Goal: Information Seeking & Learning: Learn about a topic

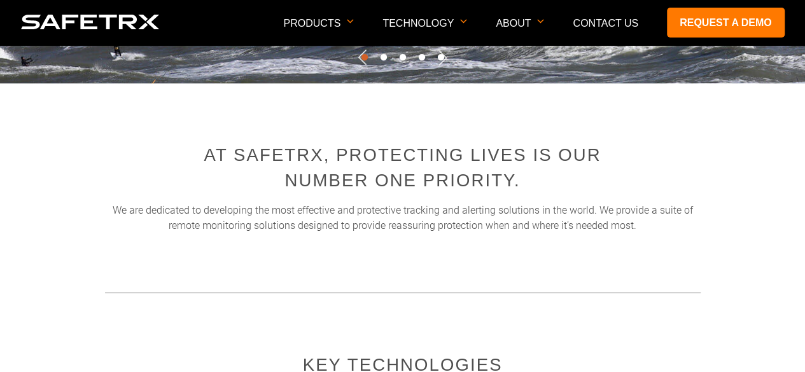
scroll to position [392, 0]
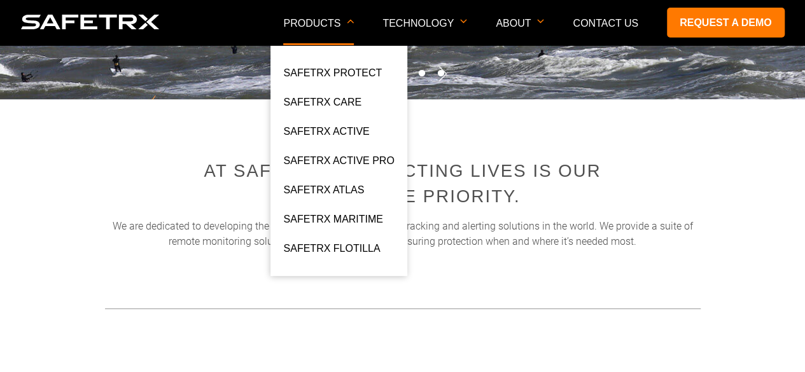
click at [339, 21] on p "Products" at bounding box center [318, 31] width 71 height 27
click at [355, 125] on link "SafeTrx Active" at bounding box center [326, 135] width 86 height 23
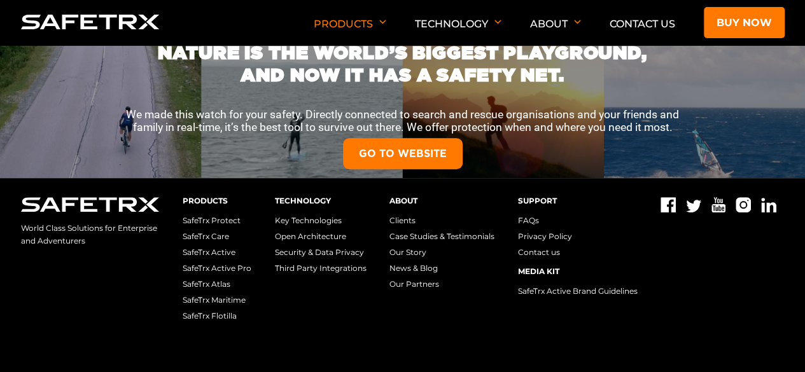
scroll to position [202, 0]
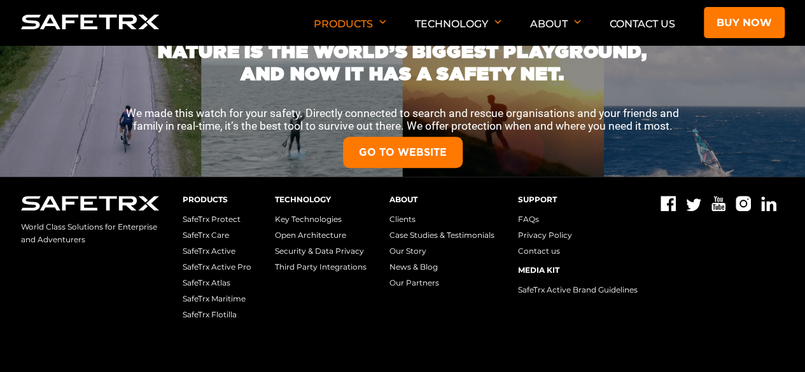
click at [392, 169] on div "NATURE IS THE WORLD’S BIGGEST PLAYGROUND, AND NOW IT HAS A SAFETY NET. We made …" at bounding box center [402, 97] width 767 height 153
click at [383, 136] on div "NATURE IS THE WORLD’S BIGGEST PLAYGROUND, AND NOW IT HAS A SAFETY NET. We made …" at bounding box center [402, 97] width 767 height 153
click at [381, 150] on link "GO TO WEBSITE" at bounding box center [403, 152] width 120 height 31
